Goal: Task Accomplishment & Management: Manage account settings

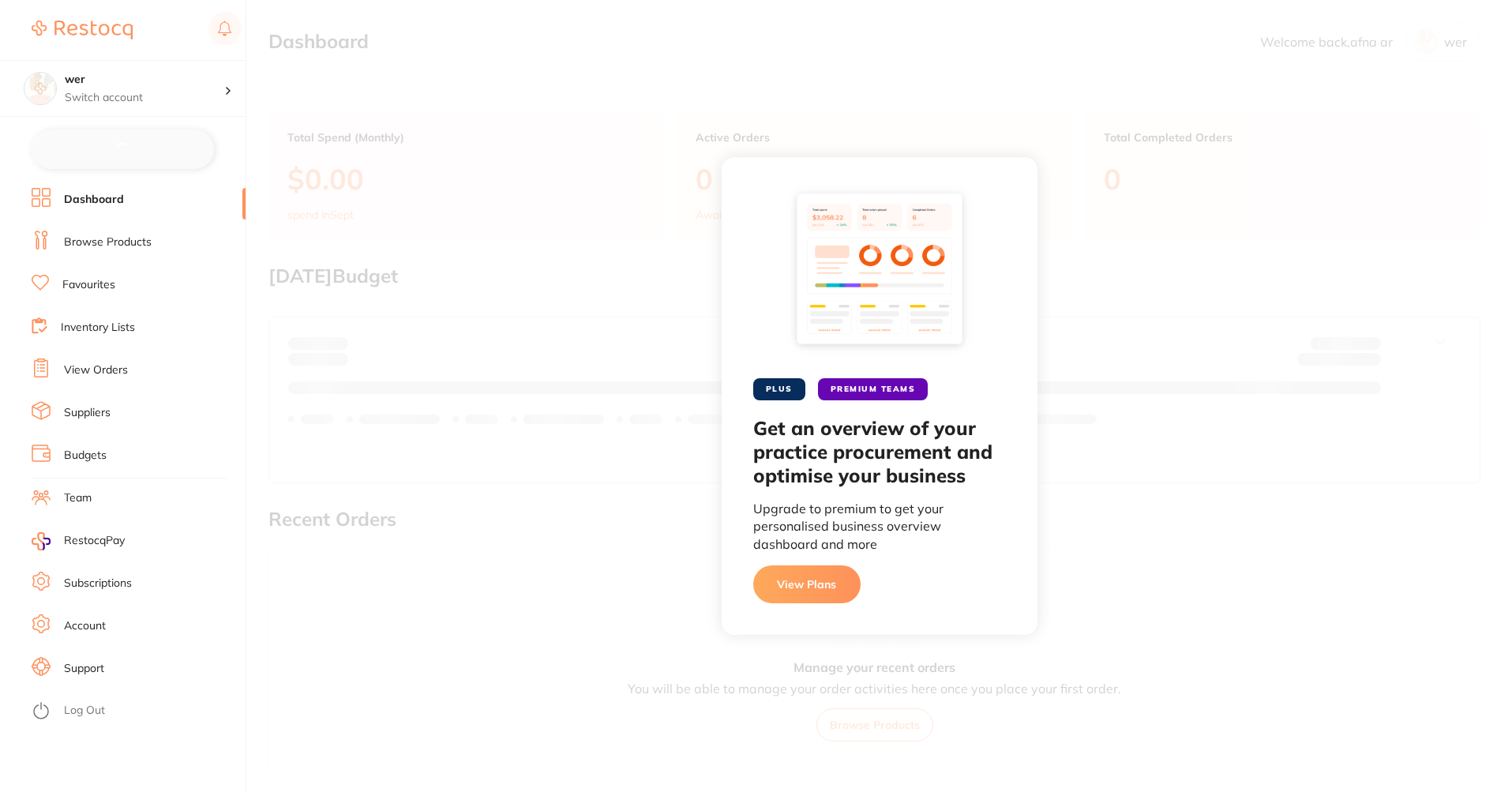
checkbox input "false"
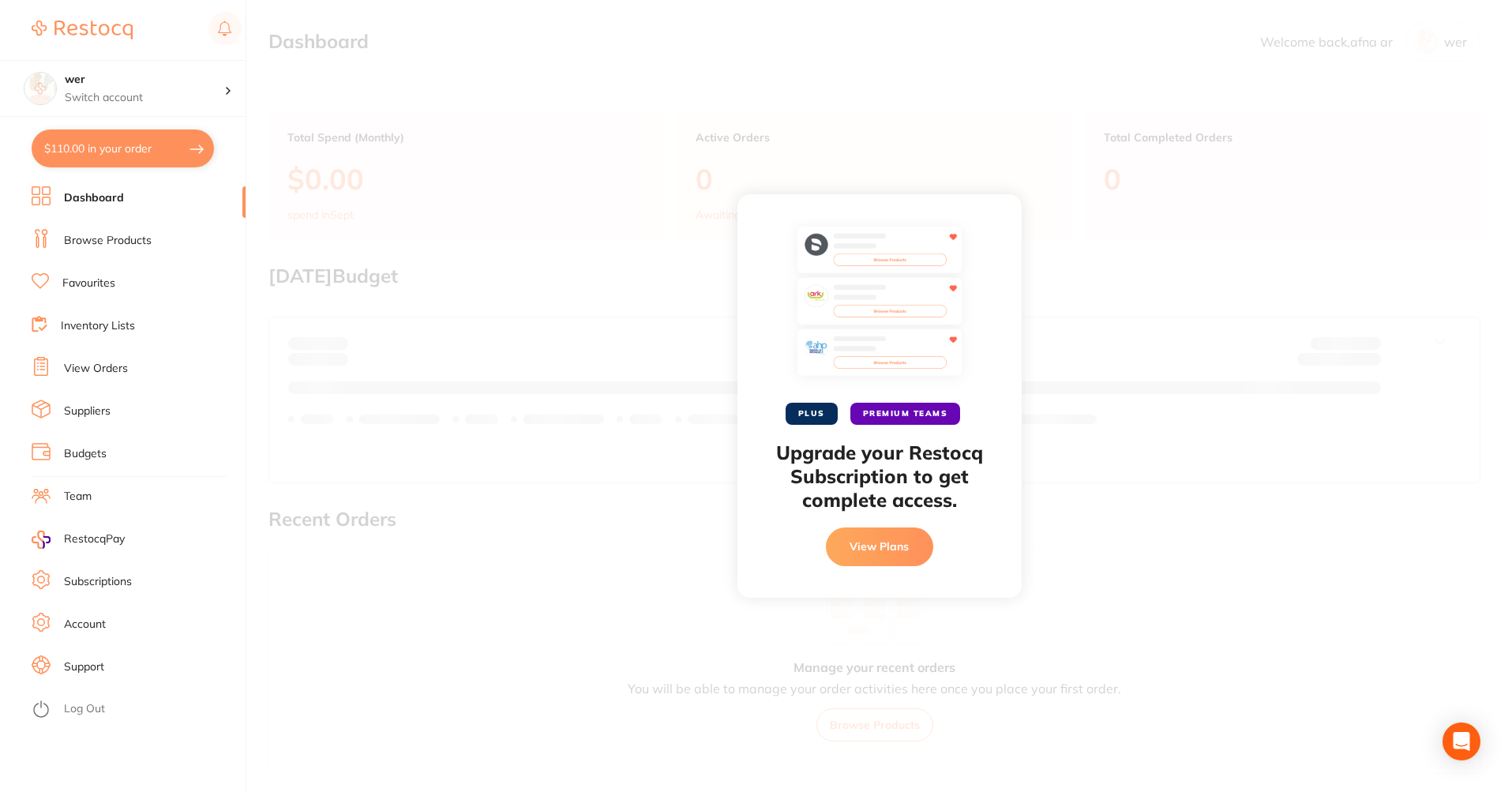
click at [863, 546] on button "View Plans" at bounding box center [880, 546] width 108 height 38
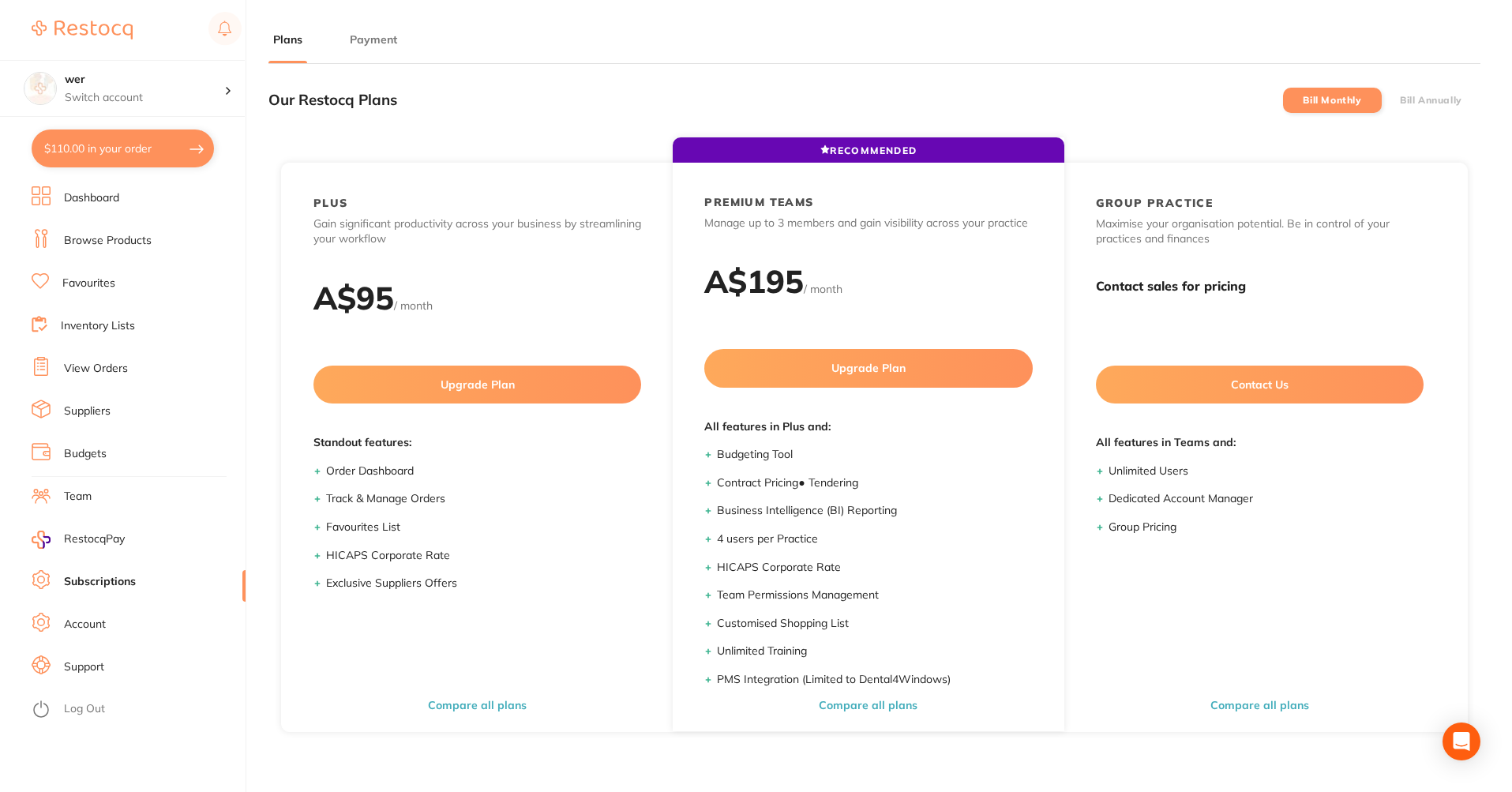
click at [370, 53] on li "Payment" at bounding box center [373, 48] width 56 height 32
click at [374, 44] on button "Payment" at bounding box center [373, 40] width 56 height 15
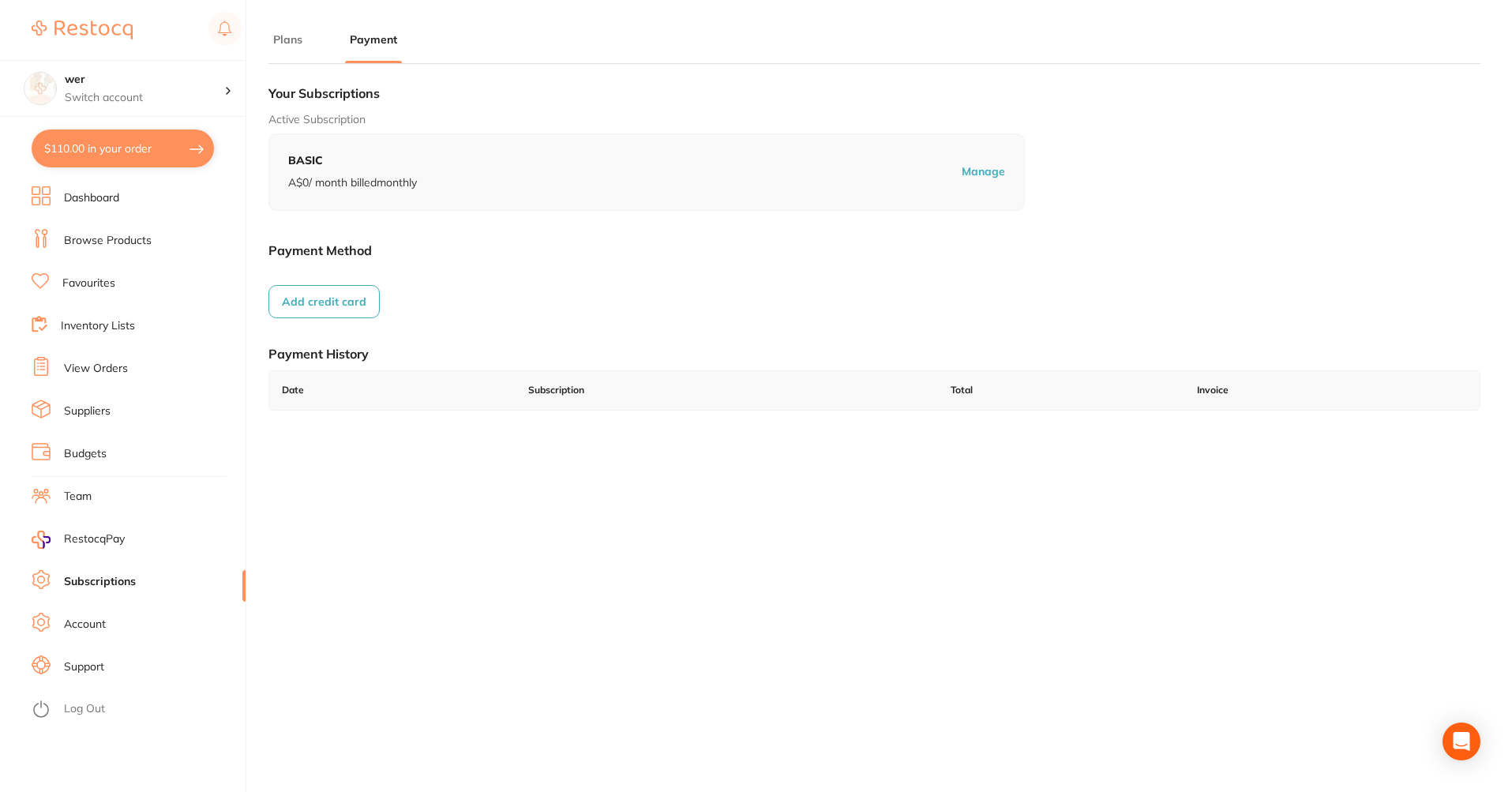
click at [317, 291] on button "Add credit card" at bounding box center [324, 302] width 111 height 34
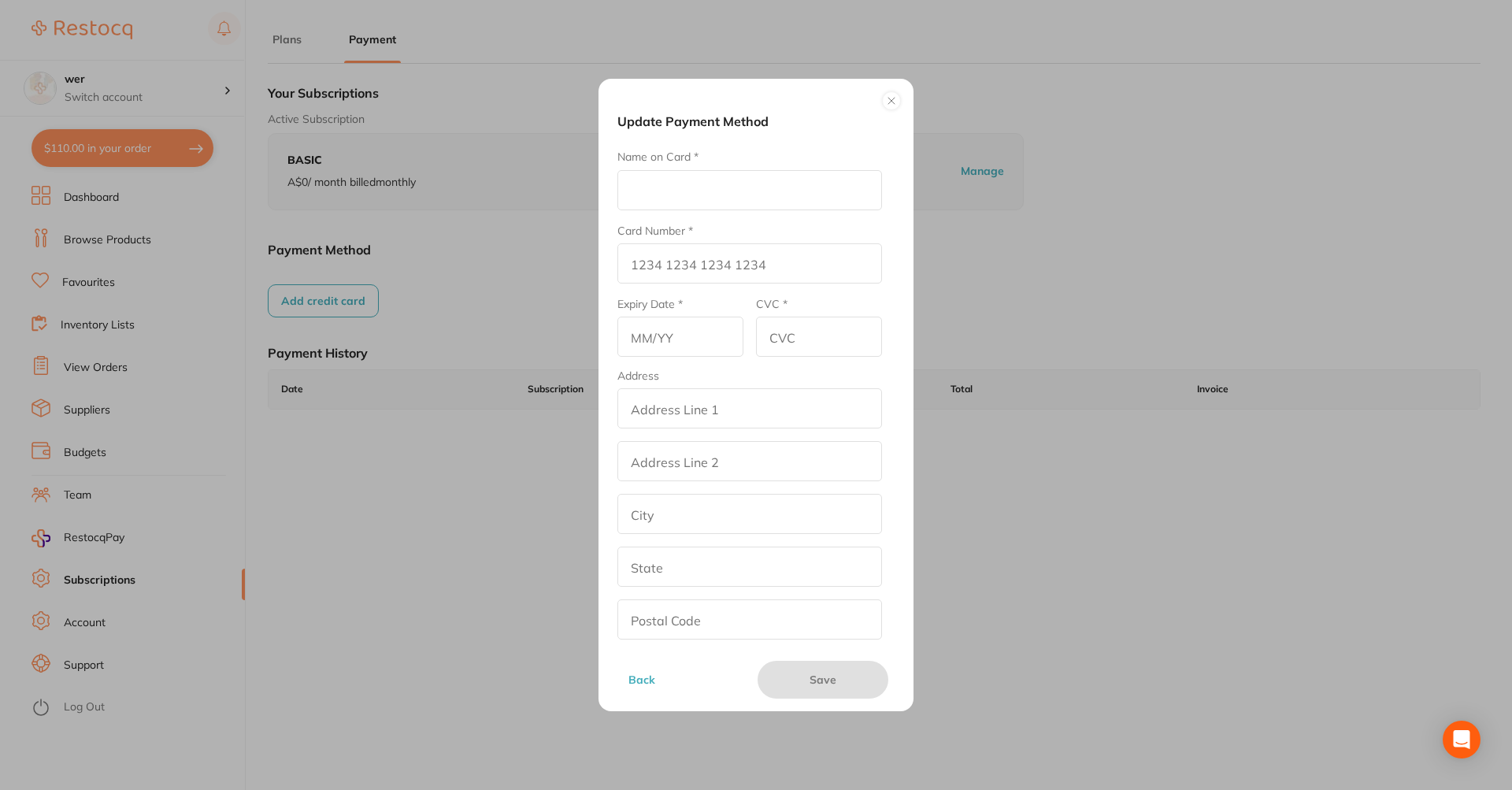
click at [727, 214] on form "Name on Card * Card Number * Expiry Date * CVC * Address addressLineOne address…" at bounding box center [749, 420] width 265 height 543
click at [727, 198] on input "Name on Card *" at bounding box center [749, 190] width 265 height 40
type input "Afna"
click at [693, 272] on input "Card Number *" at bounding box center [749, 264] width 265 height 40
type input "[CREDIT_CARD_NUMBER]"
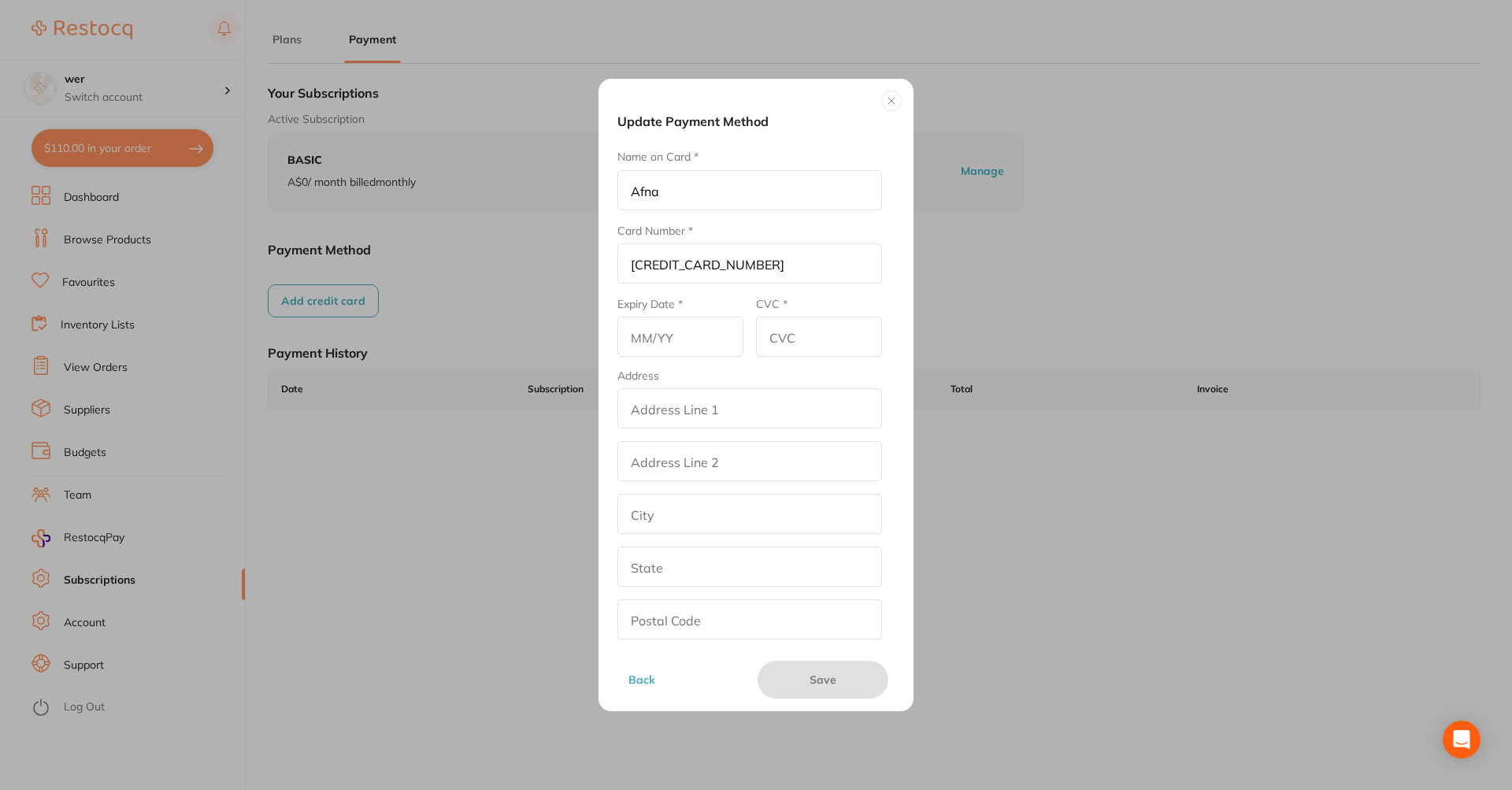
click at [658, 342] on input "text" at bounding box center [680, 337] width 126 height 40
type input "05/28"
click at [844, 326] on input "CVC *" at bounding box center [818, 337] width 126 height 40
type input "456"
click at [738, 388] on input "addressLineOne" at bounding box center [749, 408] width 265 height 40
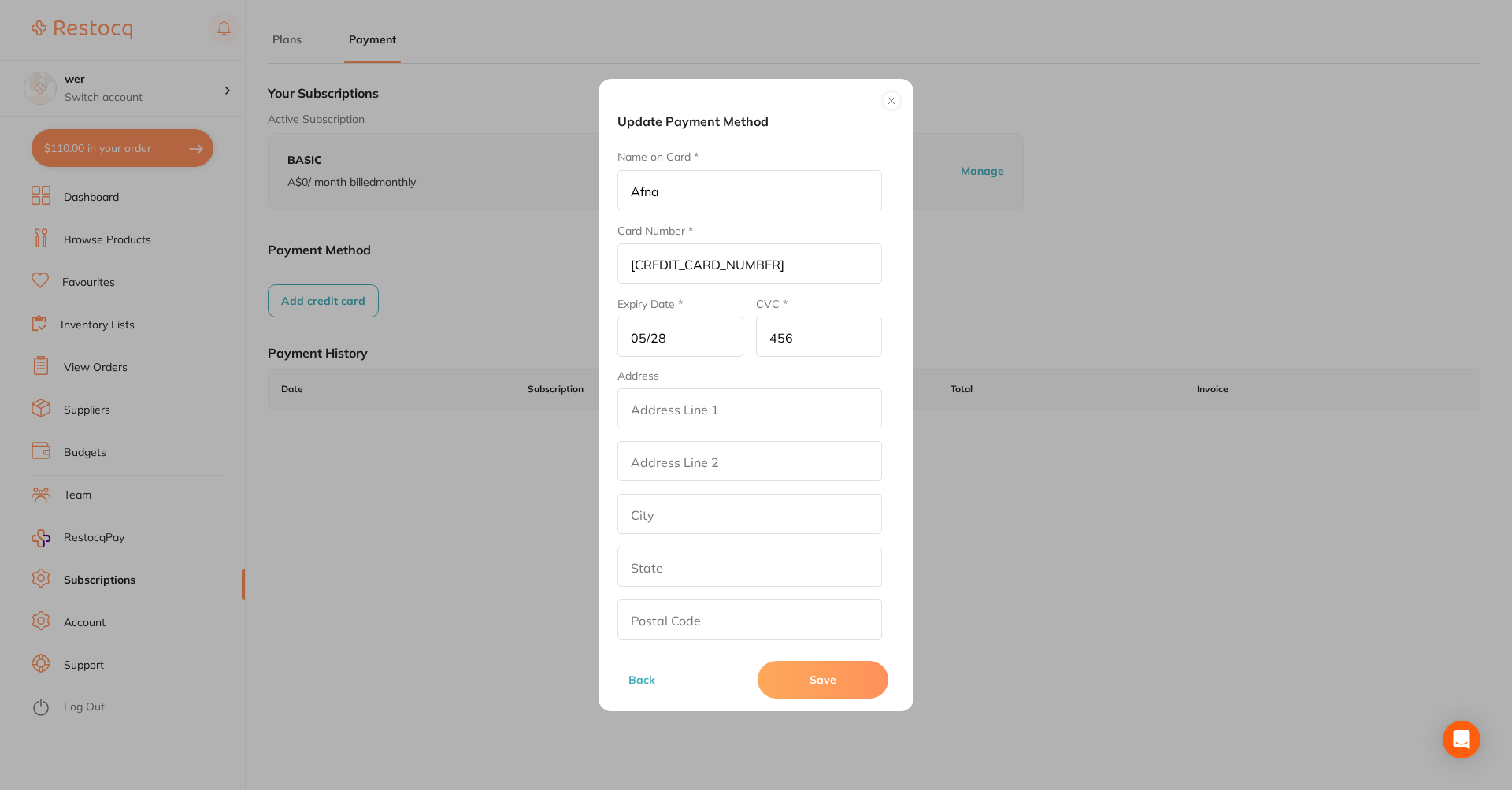
type input "street2"
type input "[GEOGRAPHIC_DATA]"
type input "[US_STATE]"
type input "90001"
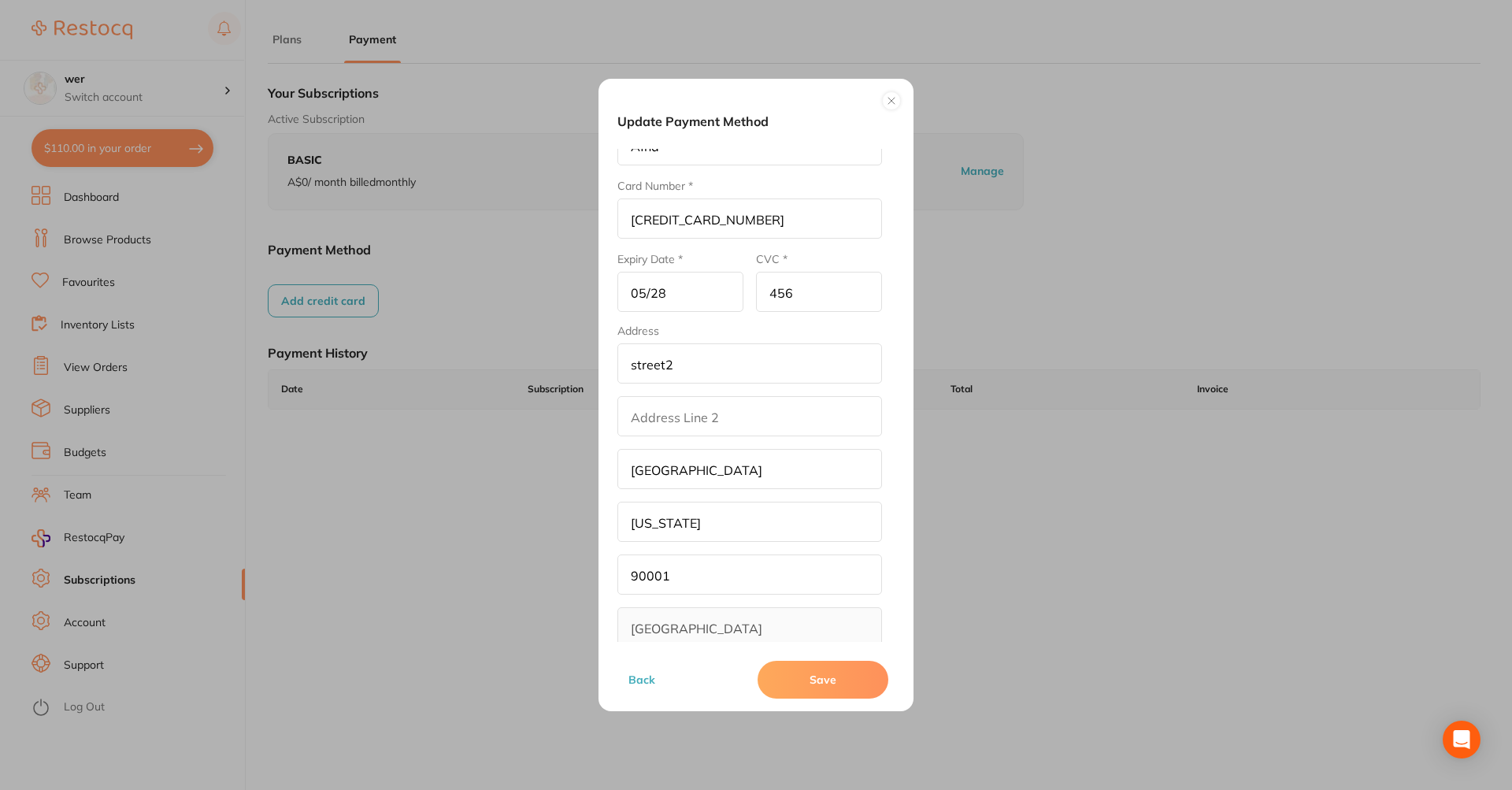
scroll to position [69, 0]
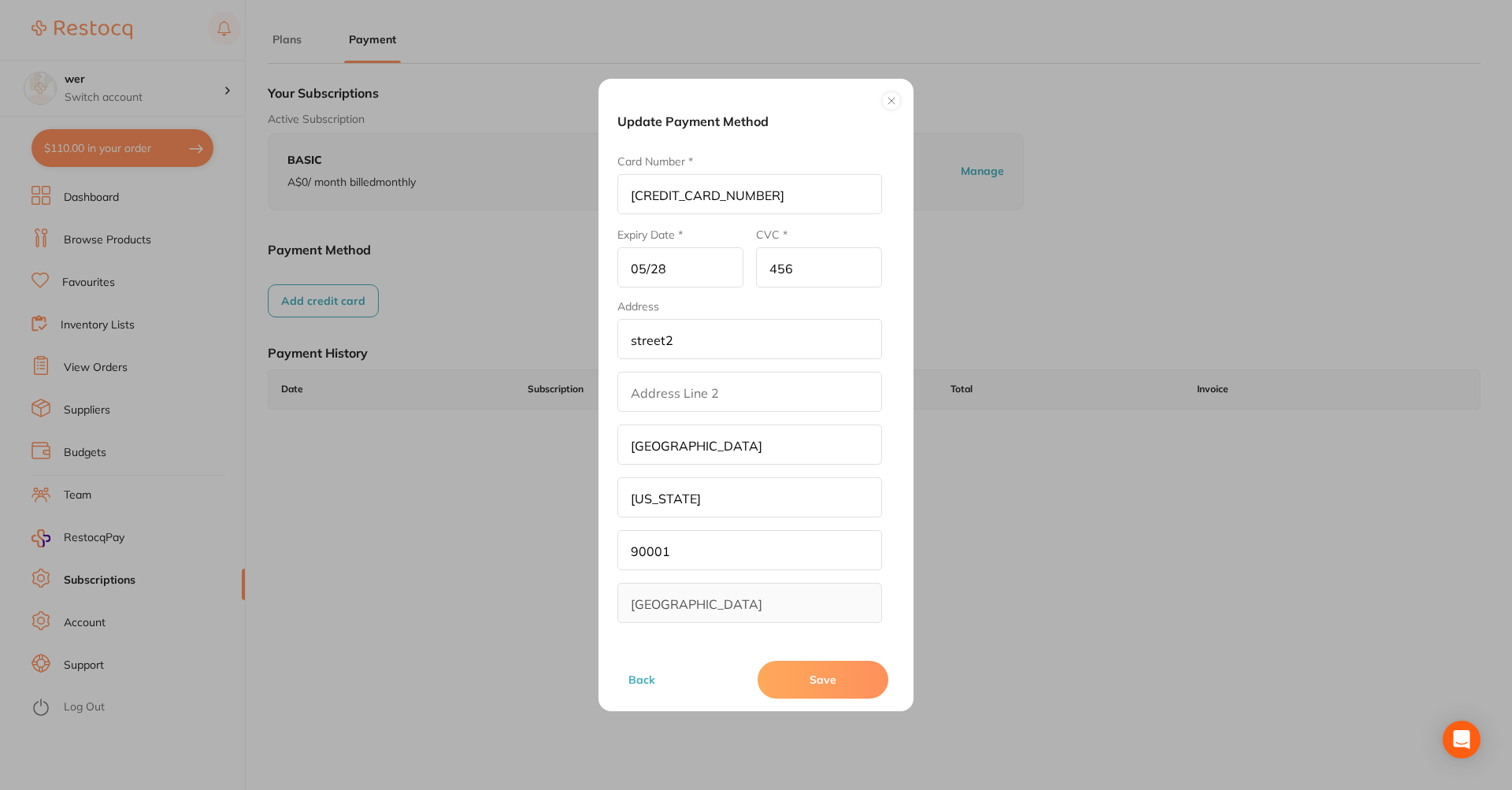
click at [833, 670] on button "Save" at bounding box center [822, 679] width 131 height 38
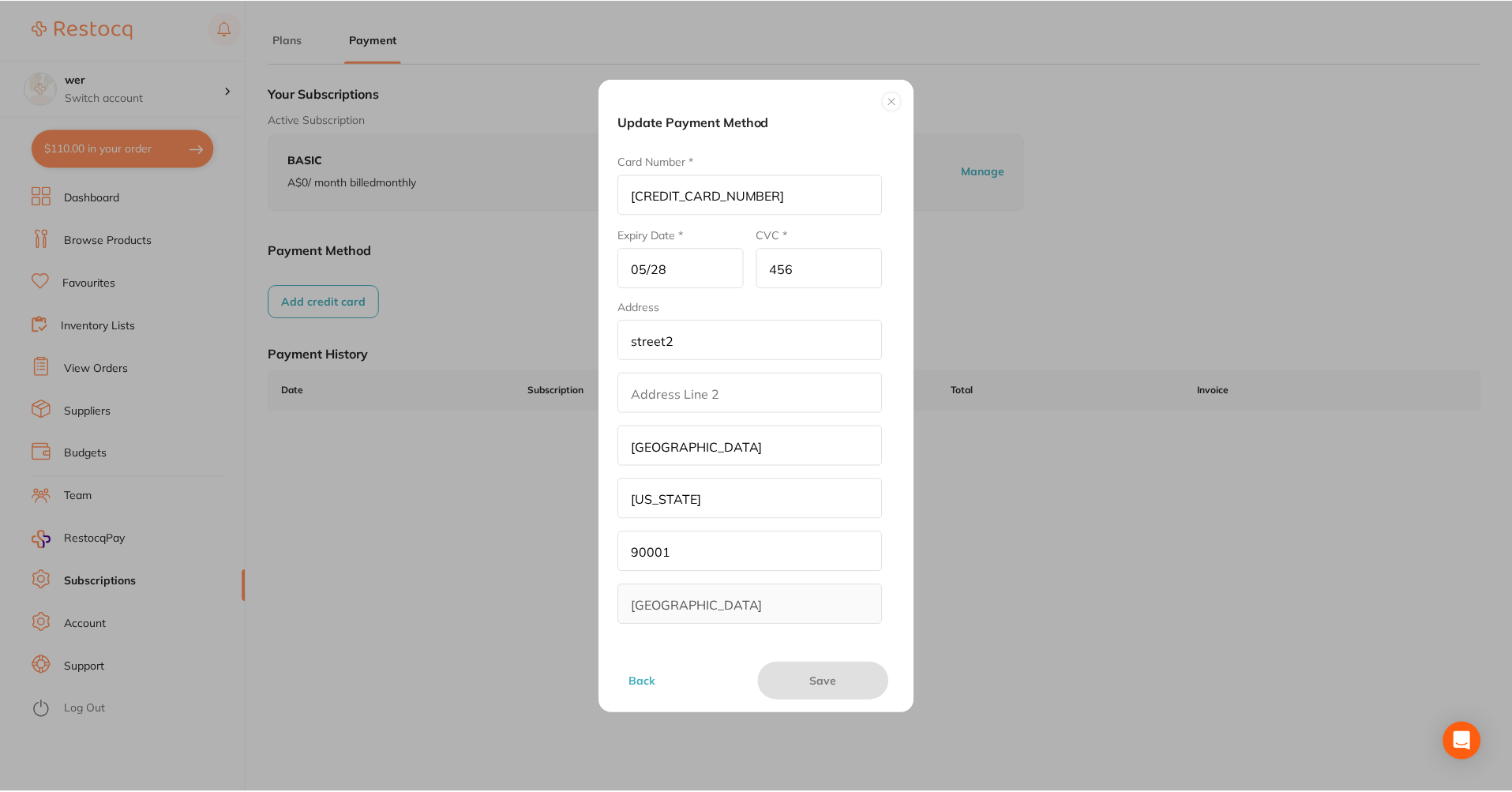
scroll to position [1, 0]
